Goal: Information Seeking & Learning: Learn about a topic

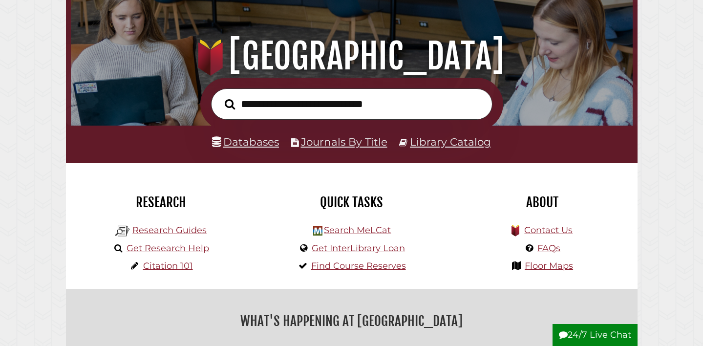
scroll to position [104, 0]
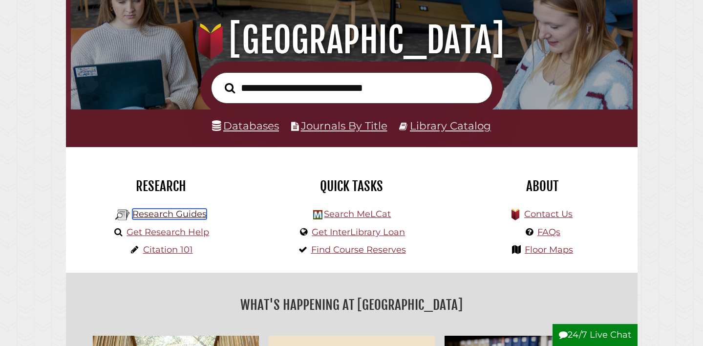
click at [179, 212] on link "Research Guides" at bounding box center [169, 213] width 74 height 11
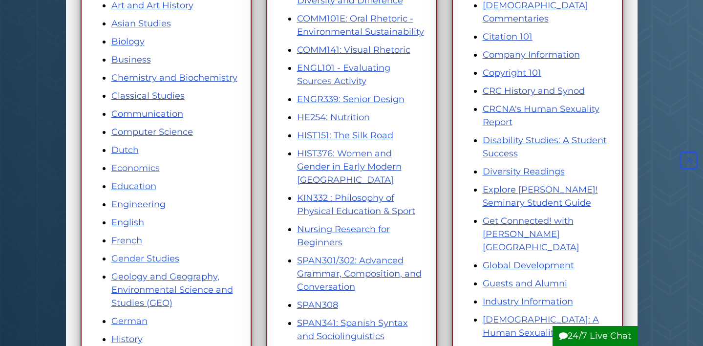
scroll to position [281, 0]
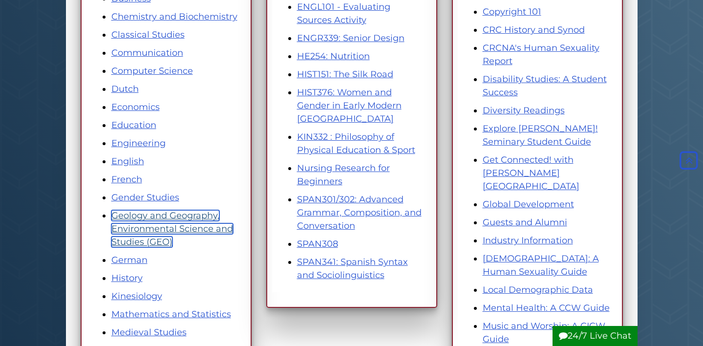
click at [179, 225] on link "Geology and Geography, Environmental Science and Studies (GEO)" at bounding box center [172, 228] width 122 height 37
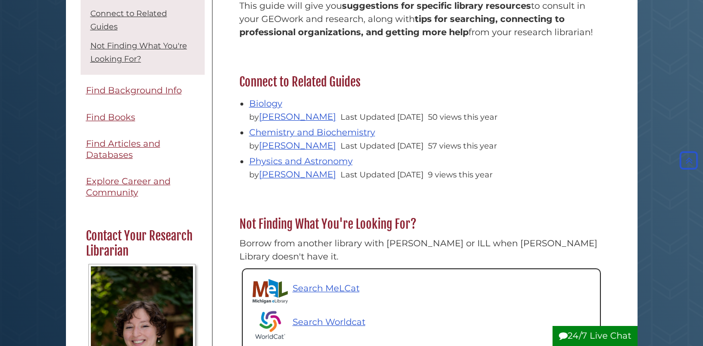
scroll to position [68, 0]
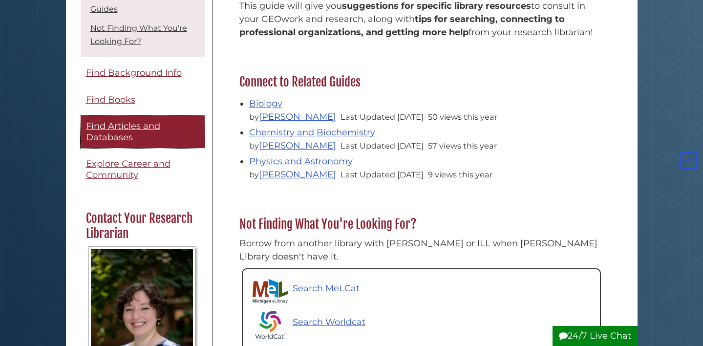
click at [119, 132] on span "Find Articles and Databases" at bounding box center [123, 132] width 74 height 22
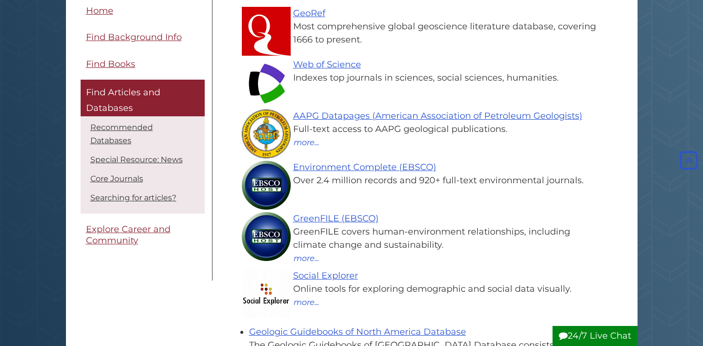
scroll to position [110, 0]
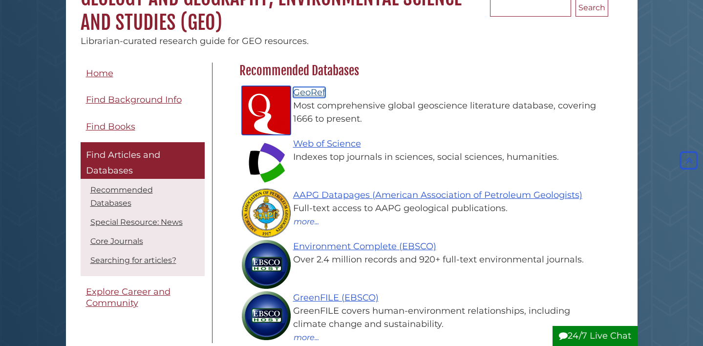
click at [305, 92] on link "GeoRef" at bounding box center [309, 92] width 32 height 11
